Goal: Information Seeking & Learning: Learn about a topic

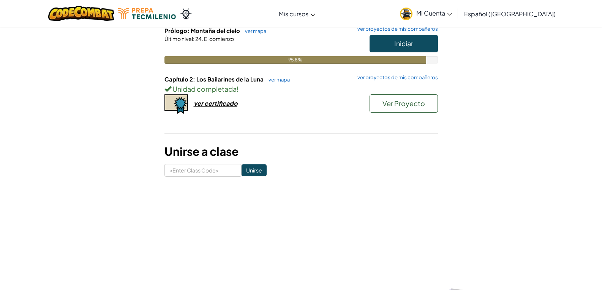
scroll to position [114, 0]
click at [209, 168] on input at bounding box center [202, 170] width 77 height 13
type input "CoatBreadLast"
click input "Unirse" at bounding box center [253, 170] width 25 height 12
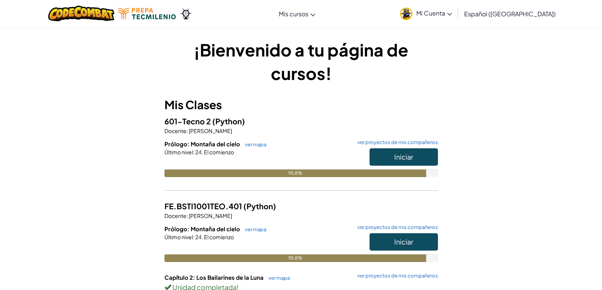
click at [222, 125] on span "(Python)" at bounding box center [228, 121] width 33 height 9
click at [203, 120] on span "601-Tecno 2" at bounding box center [188, 121] width 48 height 9
click at [202, 121] on span "601-Tecno 2" at bounding box center [188, 121] width 48 height 9
click at [355, 136] on div "601-Tecno 2 (Python) Docente : Omar Uriel Domínguez Mendoza Prólogo: Montaña de…" at bounding box center [300, 151] width 273 height 73
click at [412, 157] on span "Iniciar" at bounding box center [403, 157] width 19 height 9
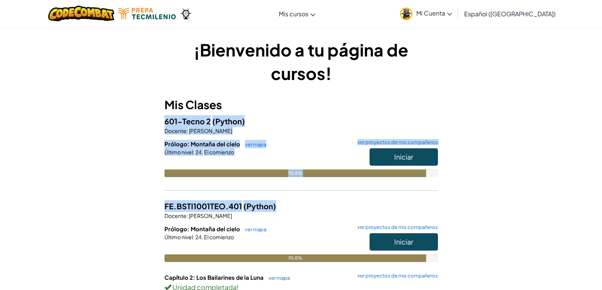
drag, startPoint x: 601, startPoint y: 99, endPoint x: 603, endPoint y: 198, distance: 98.4
click at [601, 200] on html "Cambia la navigación Mis cursos Aula de Ozaria Aula de CodeCombat E-sports de l…" at bounding box center [301, 187] width 602 height 375
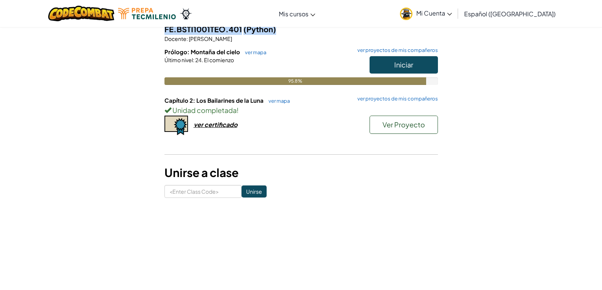
scroll to position [182, 0]
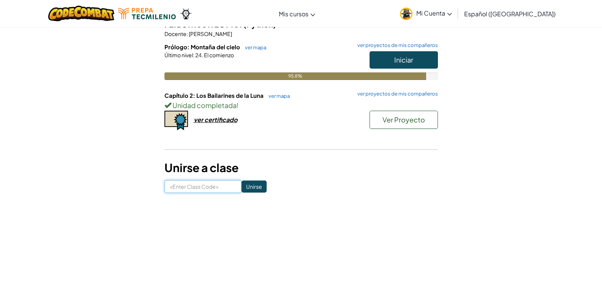
click at [195, 181] on input at bounding box center [202, 186] width 77 height 13
click at [392, 123] on span "Ver Proyecto" at bounding box center [403, 119] width 43 height 9
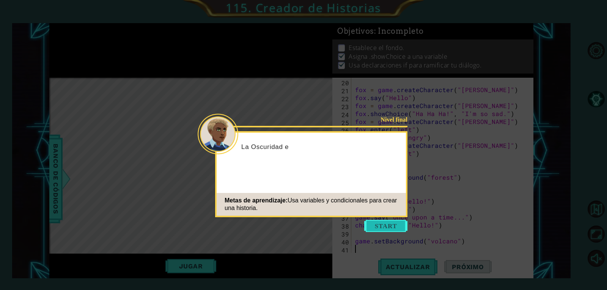
scroll to position [159, 0]
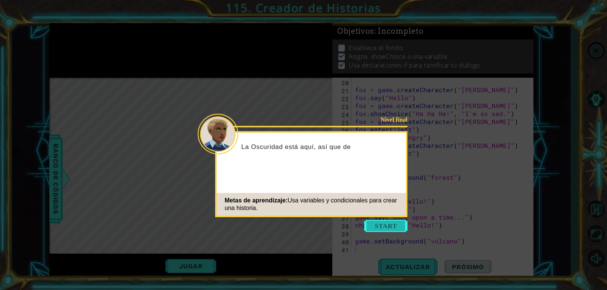
click at [387, 224] on button "Start" at bounding box center [385, 226] width 43 height 12
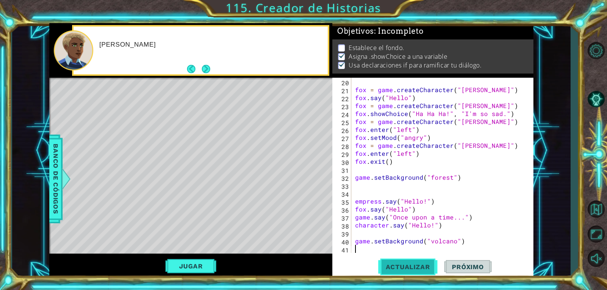
click at [413, 265] on span "Actualizar" at bounding box center [409, 267] width 60 height 8
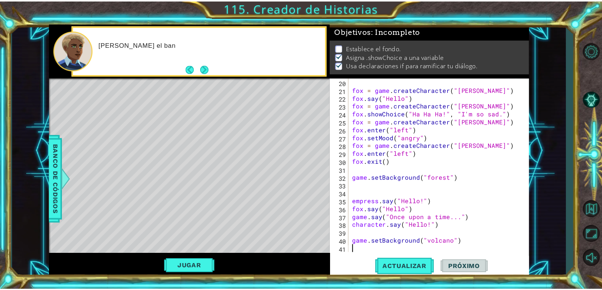
scroll to position [3, 0]
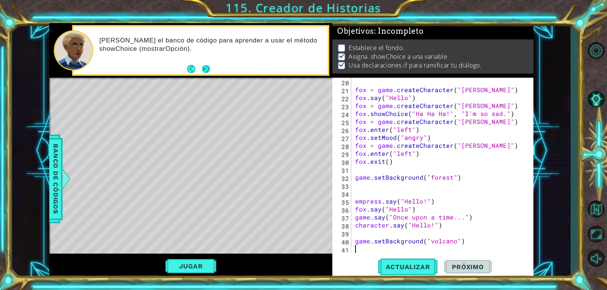
click at [205, 70] on button "Next" at bounding box center [206, 69] width 8 height 8
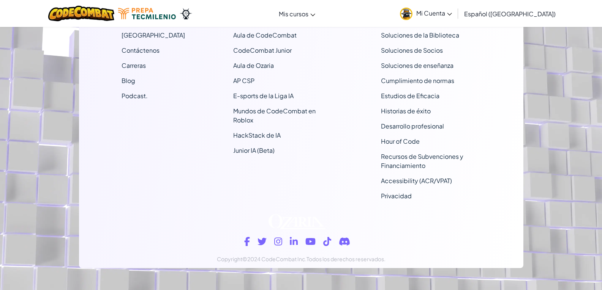
scroll to position [517, 0]
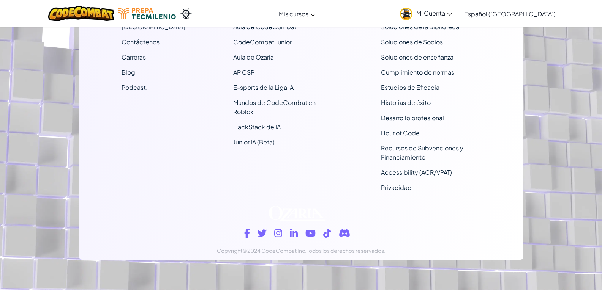
click at [359, 3] on div "Cambia la navigación Mis cursos Aula de Ozaria Aula de CodeCombat E-sports de l…" at bounding box center [301, 13] width 606 height 27
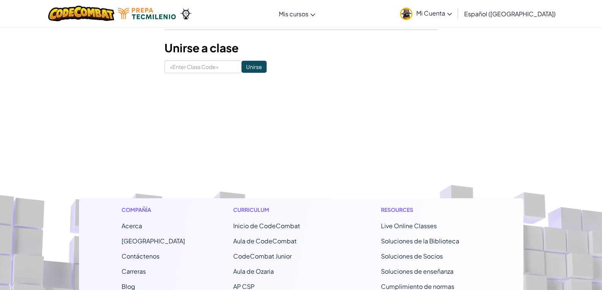
scroll to position [0, 0]
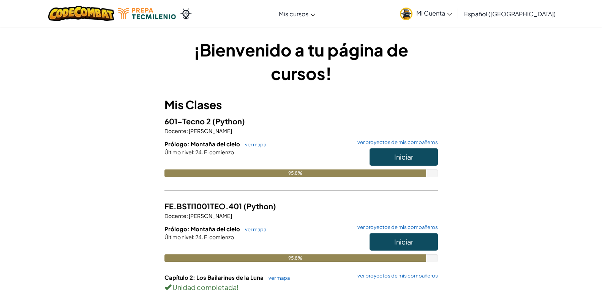
click at [444, 12] on span "Mi Cuenta" at bounding box center [434, 13] width 36 height 8
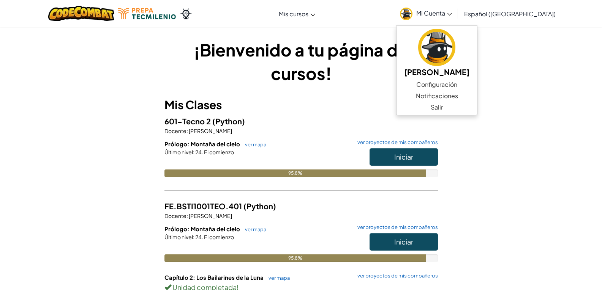
click at [516, 218] on div "¡Bienvenido a tu página de cursos! Mis Clases 601-Tecno 2 (Python) Docente : Om…" at bounding box center [301, 207] width 444 height 338
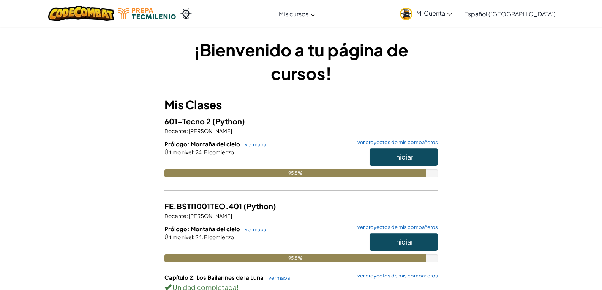
click at [452, 13] on icon at bounding box center [449, 14] width 5 height 3
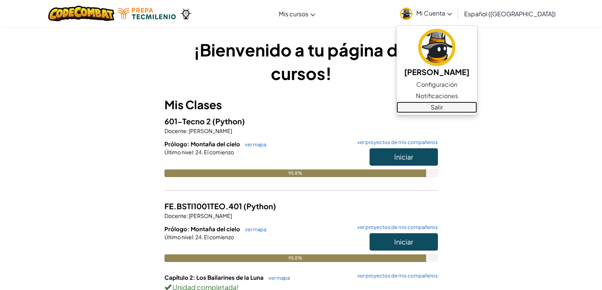
click at [465, 106] on link "Salir" at bounding box center [436, 107] width 80 height 11
